Goal: Information Seeking & Learning: Check status

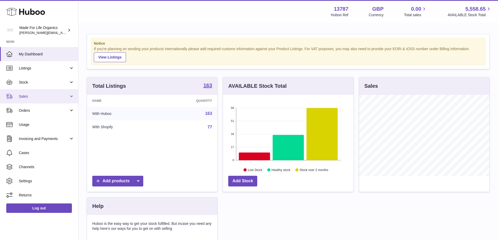
click at [17, 96] on link "Sales" at bounding box center [39, 96] width 78 height 14
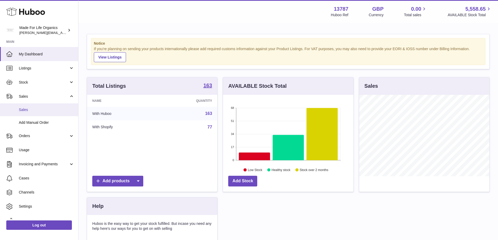
click at [24, 110] on span "Sales" at bounding box center [46, 109] width 55 height 5
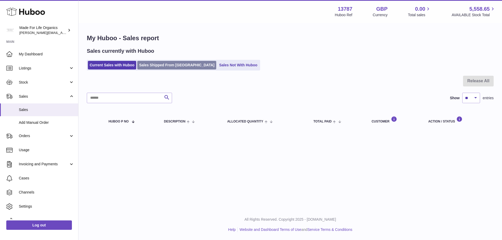
click at [162, 65] on link "Sales Shipped From [GEOGRAPHIC_DATA]" at bounding box center [176, 65] width 79 height 9
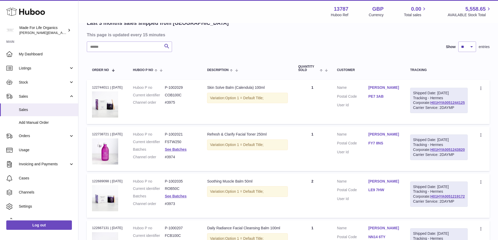
scroll to position [52, 0]
